Goal: Task Accomplishment & Management: Use online tool/utility

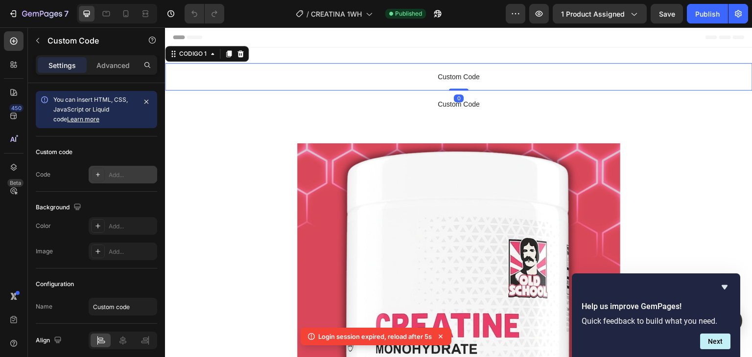
click at [121, 178] on div "Add..." at bounding box center [132, 175] width 46 height 9
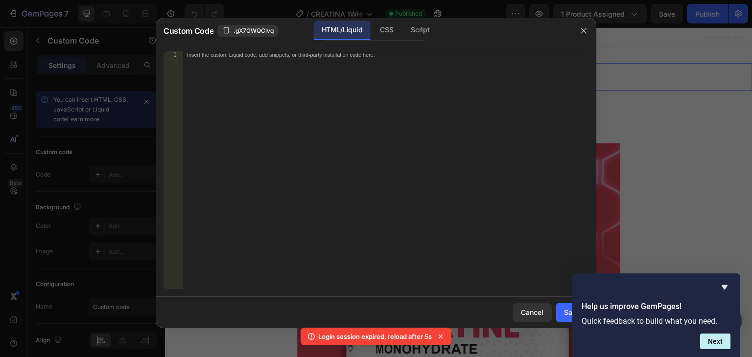
click at [201, 57] on div "Insert the custom Liquid code, add snippets, or third-party installation code h…" at bounding box center [365, 54] width 357 height 6
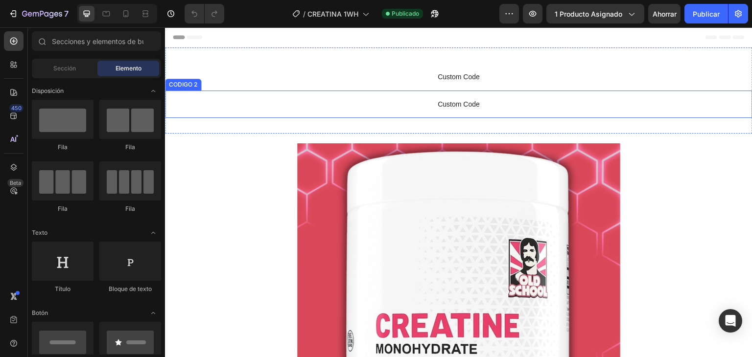
click at [414, 106] on span "Custom Code" at bounding box center [459, 104] width 588 height 12
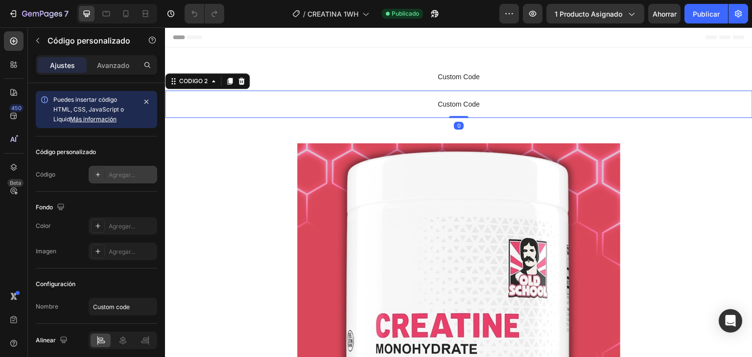
click at [134, 171] on font "Agregar..." at bounding box center [122, 174] width 26 height 7
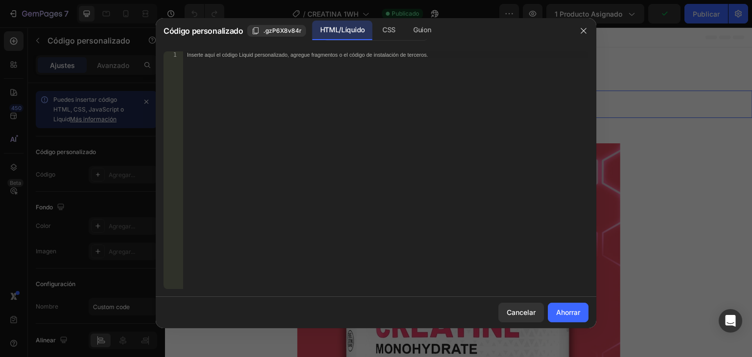
click at [202, 55] on font "Inserte aquí el código Liquid personalizado, agregue fragmentos o el código de …" at bounding box center [307, 54] width 241 height 6
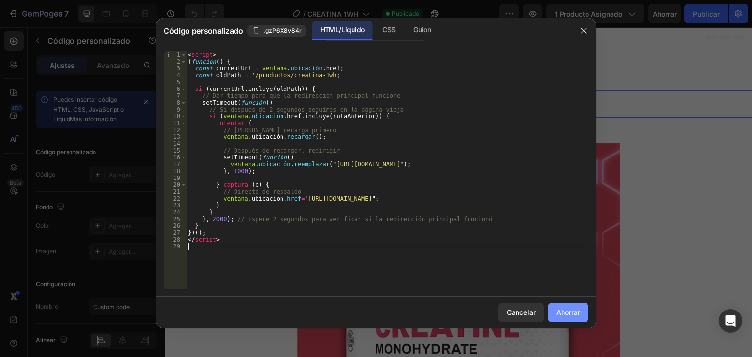
click at [570, 309] on font "Ahorrar" at bounding box center [568, 313] width 24 height 8
type textarea "</script>"
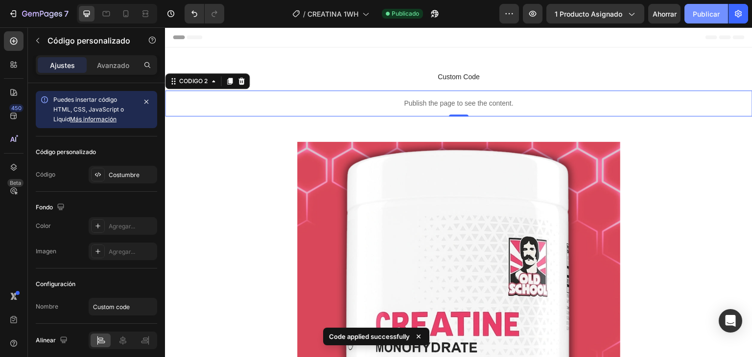
click at [701, 13] on font "Publicar" at bounding box center [706, 14] width 27 height 8
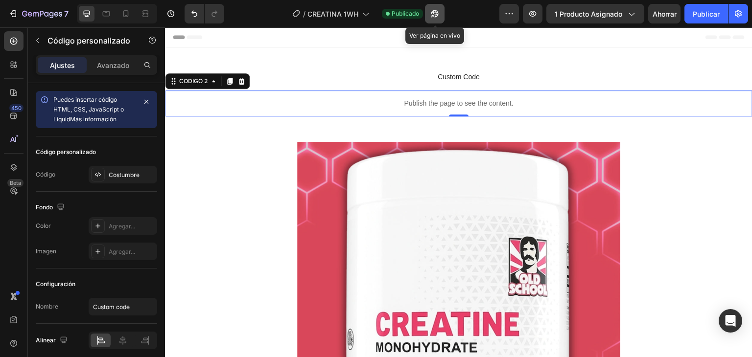
click at [440, 14] on button "button" at bounding box center [435, 14] width 20 height 20
click at [702, 12] on font "Publicar" at bounding box center [706, 14] width 27 height 8
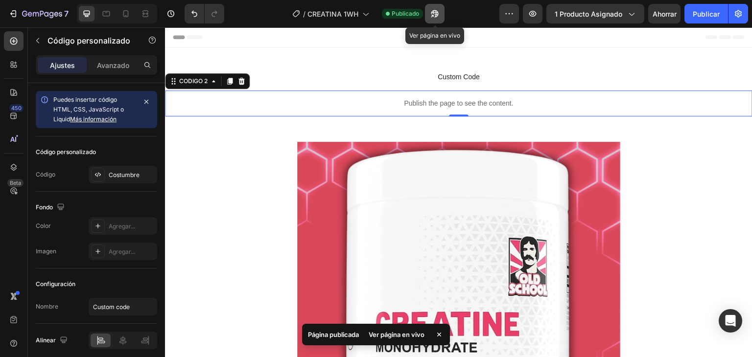
click at [431, 17] on icon "button" at bounding box center [435, 14] width 10 height 10
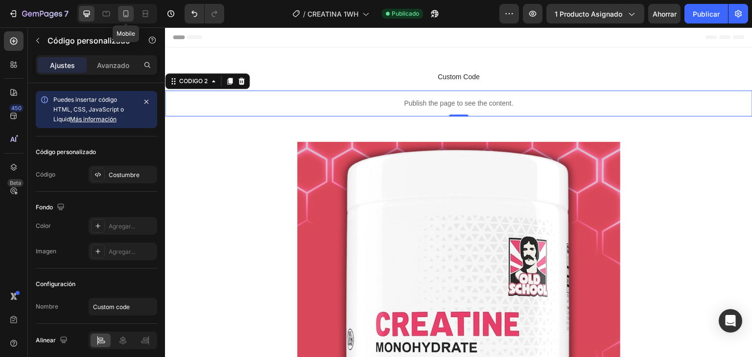
click at [125, 13] on icon at bounding box center [126, 14] width 10 height 10
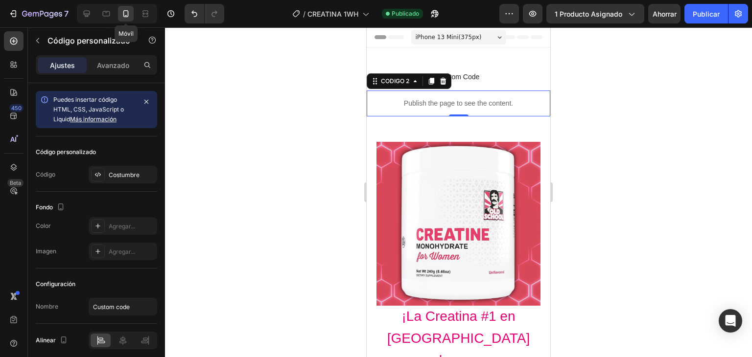
scroll to position [29, 0]
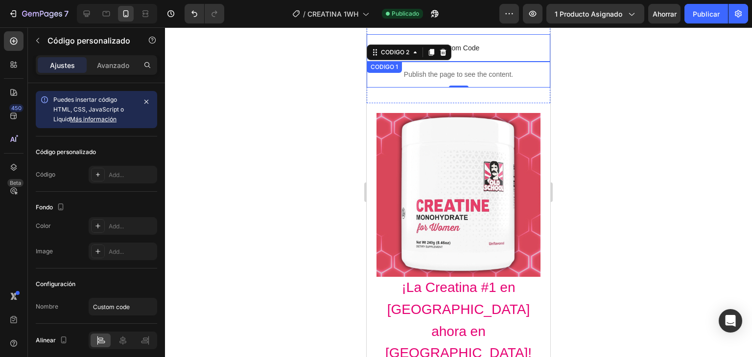
click at [476, 52] on span "Custom Code" at bounding box center [459, 48] width 184 height 12
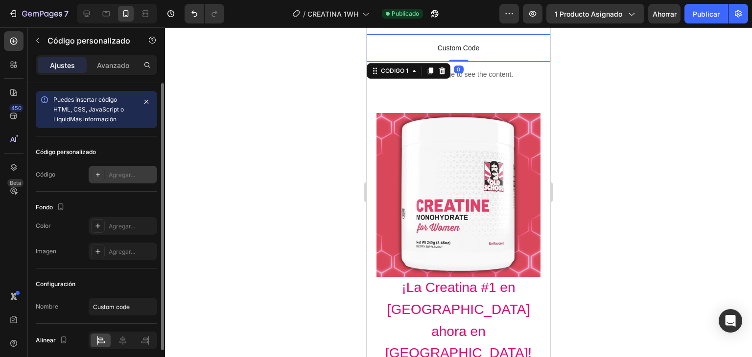
click at [110, 173] on font "Agregar..." at bounding box center [122, 174] width 26 height 7
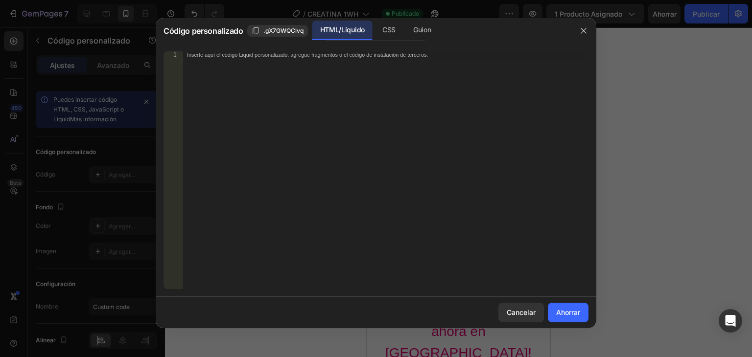
click at [210, 50] on div "1 Inserte aquí el código Liquid personalizado, agregue fragmentos o el código d…" at bounding box center [376, 171] width 441 height 254
click at [208, 54] on font "Inserte aquí el código Liquid personalizado, agregue fragmentos o el código de …" at bounding box center [307, 54] width 241 height 6
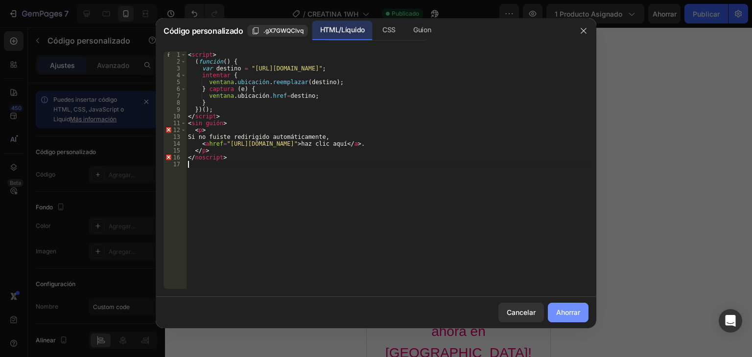
click at [569, 315] on font "Ahorrar" at bounding box center [568, 313] width 24 height 8
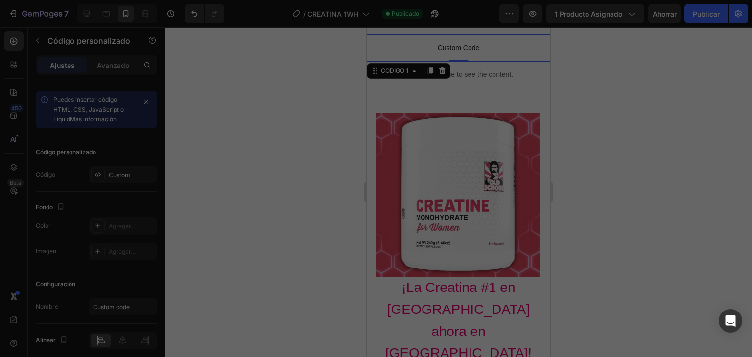
type textarea "</noscript>"
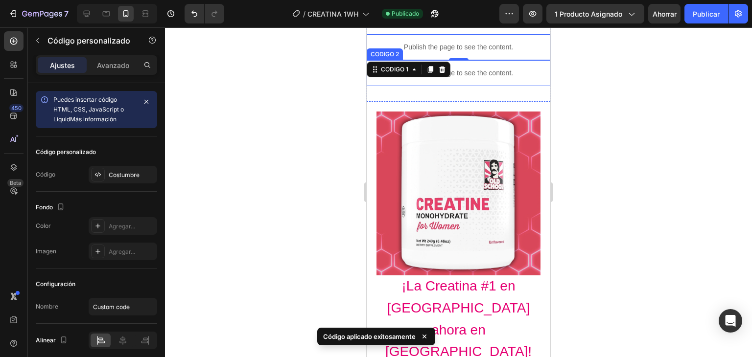
click at [474, 69] on p "Publish the page to see the content." at bounding box center [459, 73] width 184 height 10
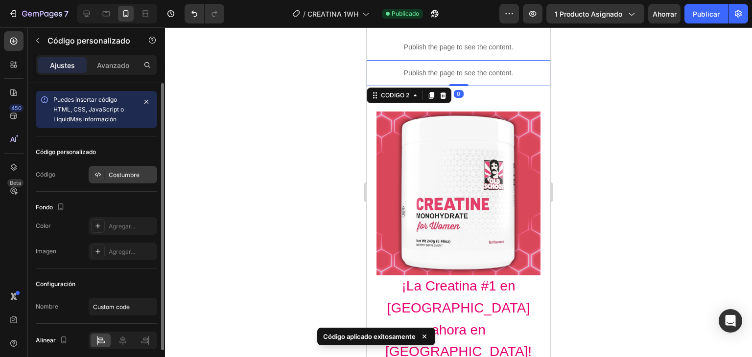
click at [129, 175] on font "Costumbre" at bounding box center [124, 174] width 31 height 7
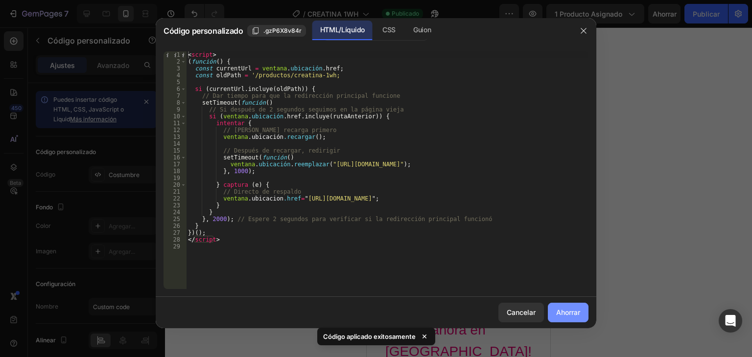
click at [569, 309] on font "Ahorrar" at bounding box center [568, 313] width 24 height 8
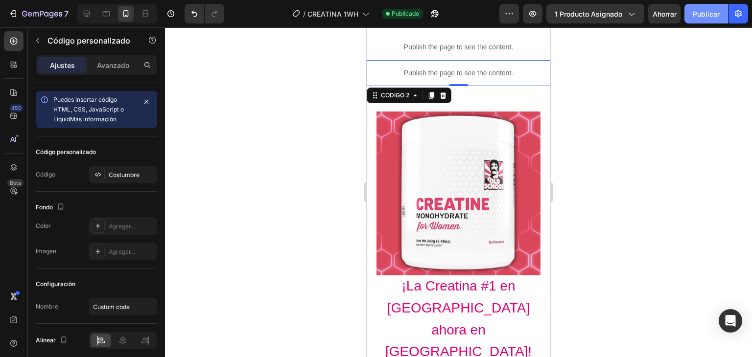
click at [701, 10] on font "Publicar" at bounding box center [706, 14] width 27 height 8
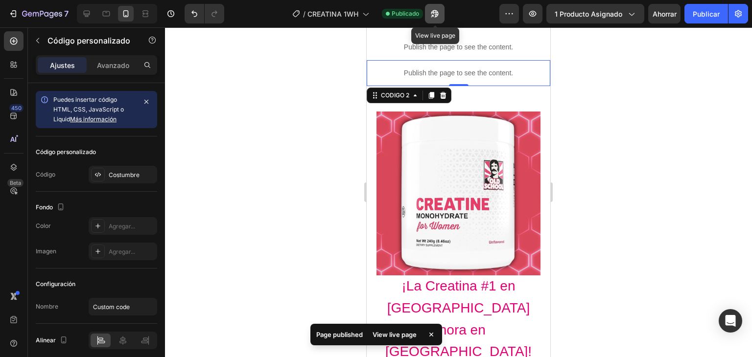
click at [441, 14] on button "button" at bounding box center [435, 14] width 20 height 20
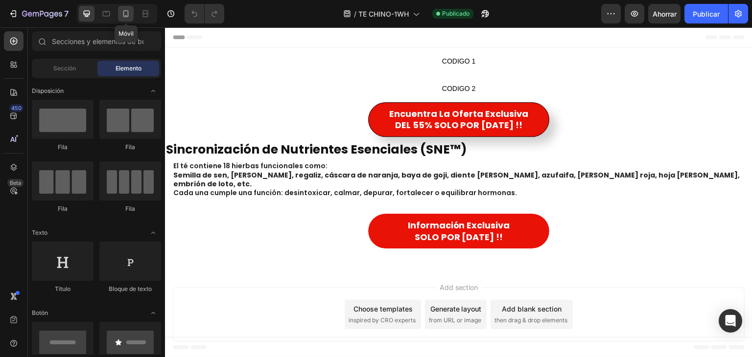
click at [121, 15] on icon at bounding box center [126, 14] width 10 height 10
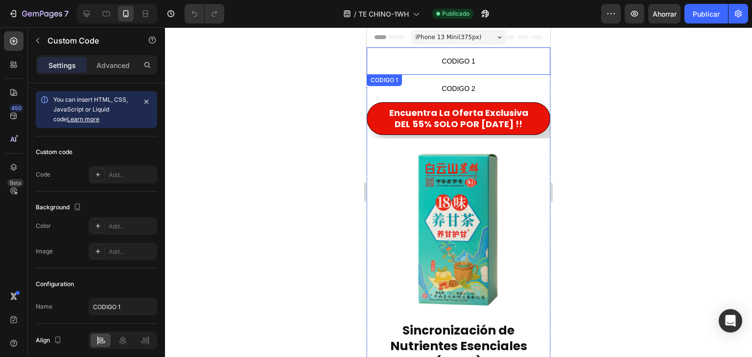
click at [433, 57] on span "CODIGO 1" at bounding box center [459, 61] width 184 height 12
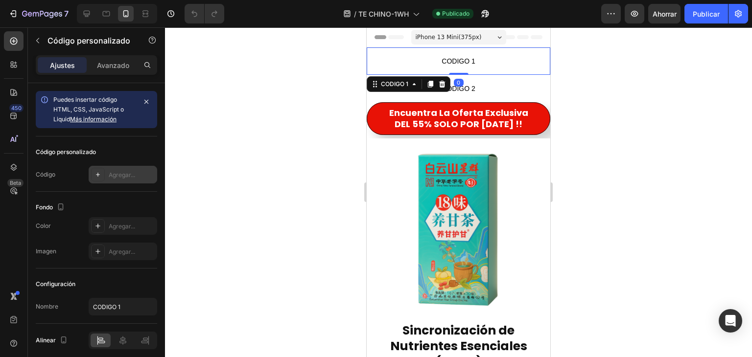
click at [116, 178] on div "Agregar..." at bounding box center [132, 175] width 46 height 9
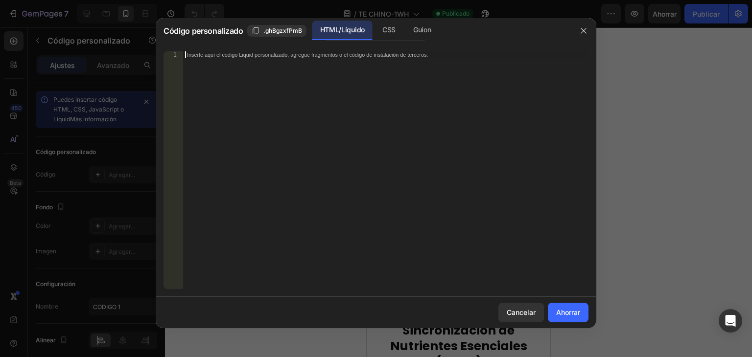
click at [229, 56] on font "Inserte aquí el código Liquid personalizado, agregue fragmentos o el código de …" at bounding box center [307, 54] width 241 height 6
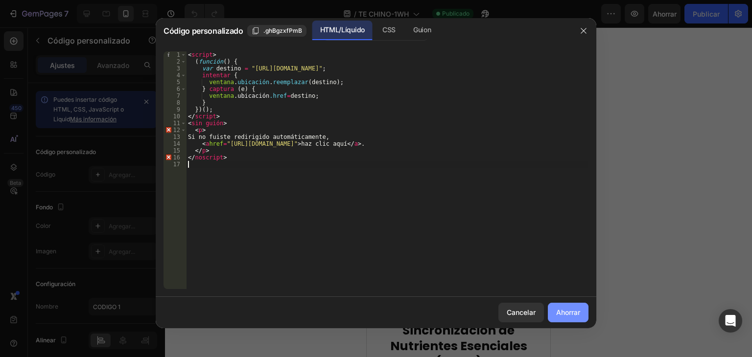
click at [573, 311] on font "Ahorrar" at bounding box center [568, 313] width 24 height 8
type textarea "</noscript>"
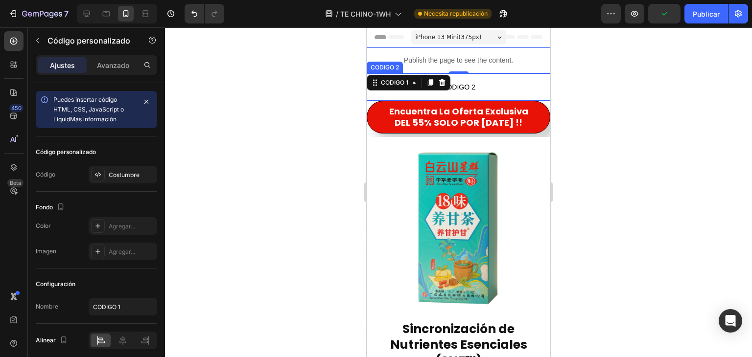
click at [496, 82] on span "CODIGO 2" at bounding box center [459, 87] width 184 height 12
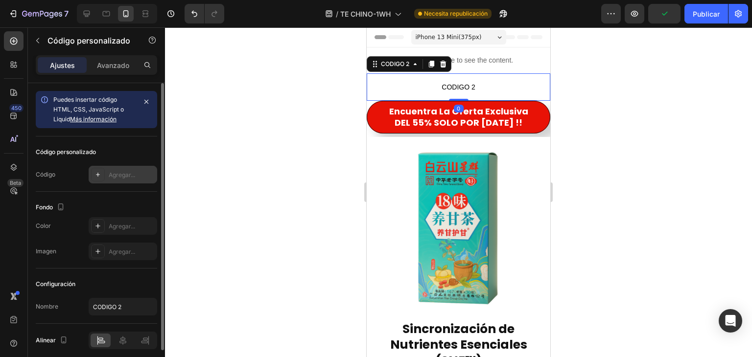
click at [122, 173] on font "Agregar..." at bounding box center [122, 174] width 26 height 7
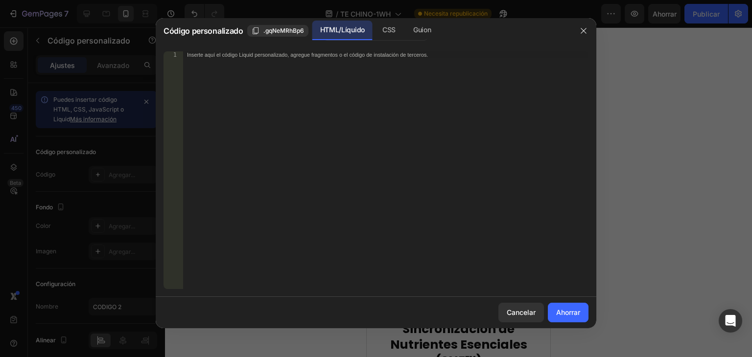
click at [219, 54] on font "Inserte aquí el código Liquid personalizado, agregue fragmentos o el código de …" at bounding box center [307, 54] width 241 height 6
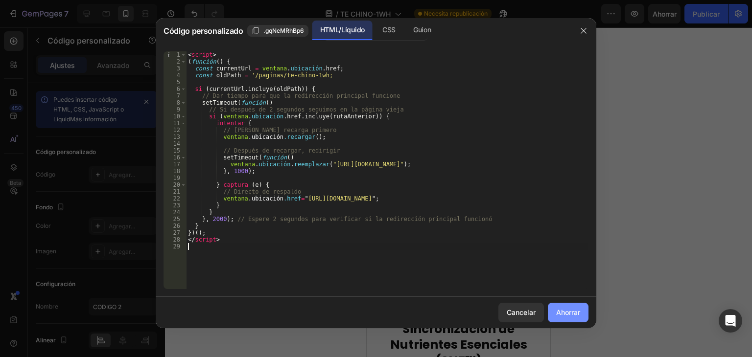
click at [570, 310] on font "Ahorrar" at bounding box center [568, 313] width 24 height 8
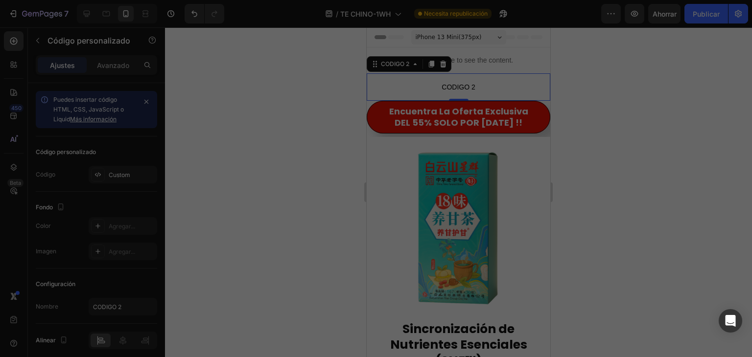
type textarea "</script>"
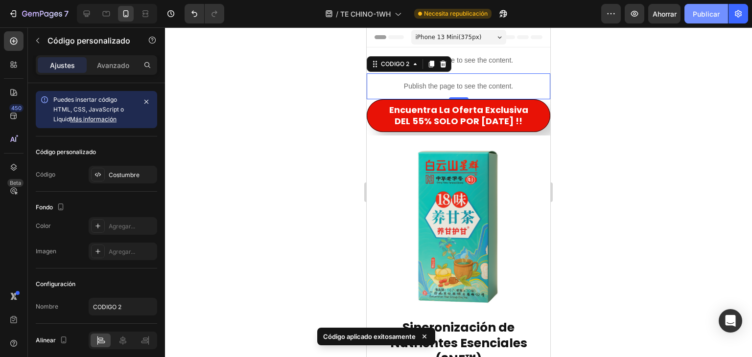
click at [713, 12] on font "Publicar" at bounding box center [706, 14] width 27 height 8
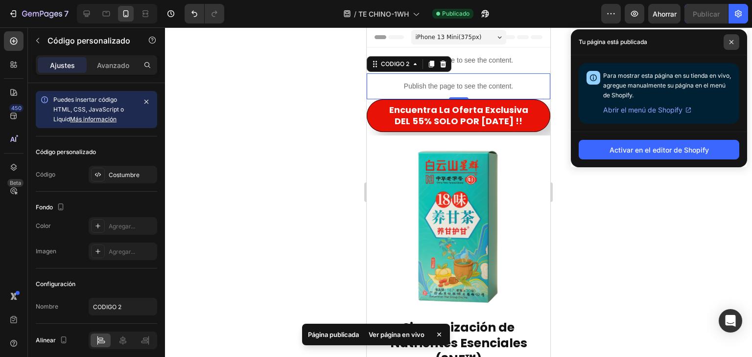
click at [727, 45] on span at bounding box center [732, 42] width 16 height 16
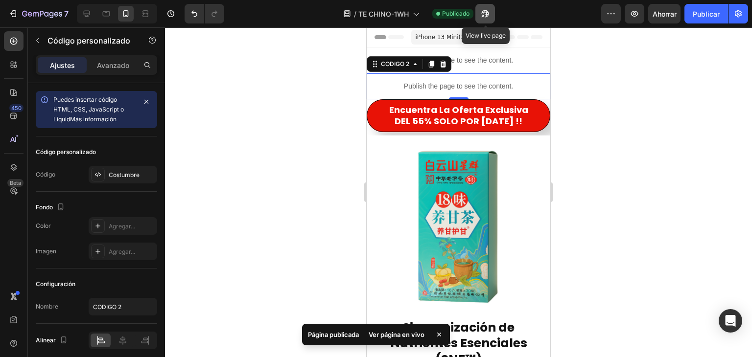
click at [486, 13] on icon "button" at bounding box center [485, 14] width 10 height 10
